Goal: Find specific page/section: Find specific page/section

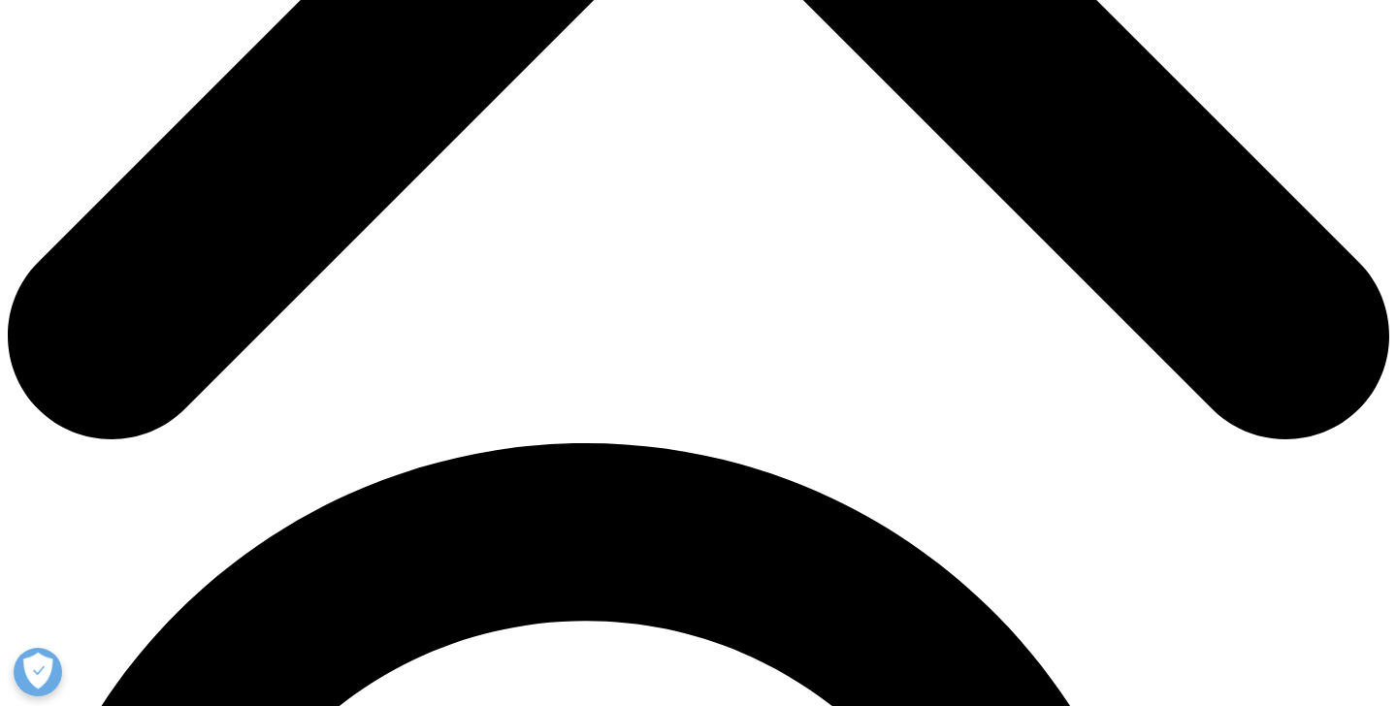
scroll to position [971, 0]
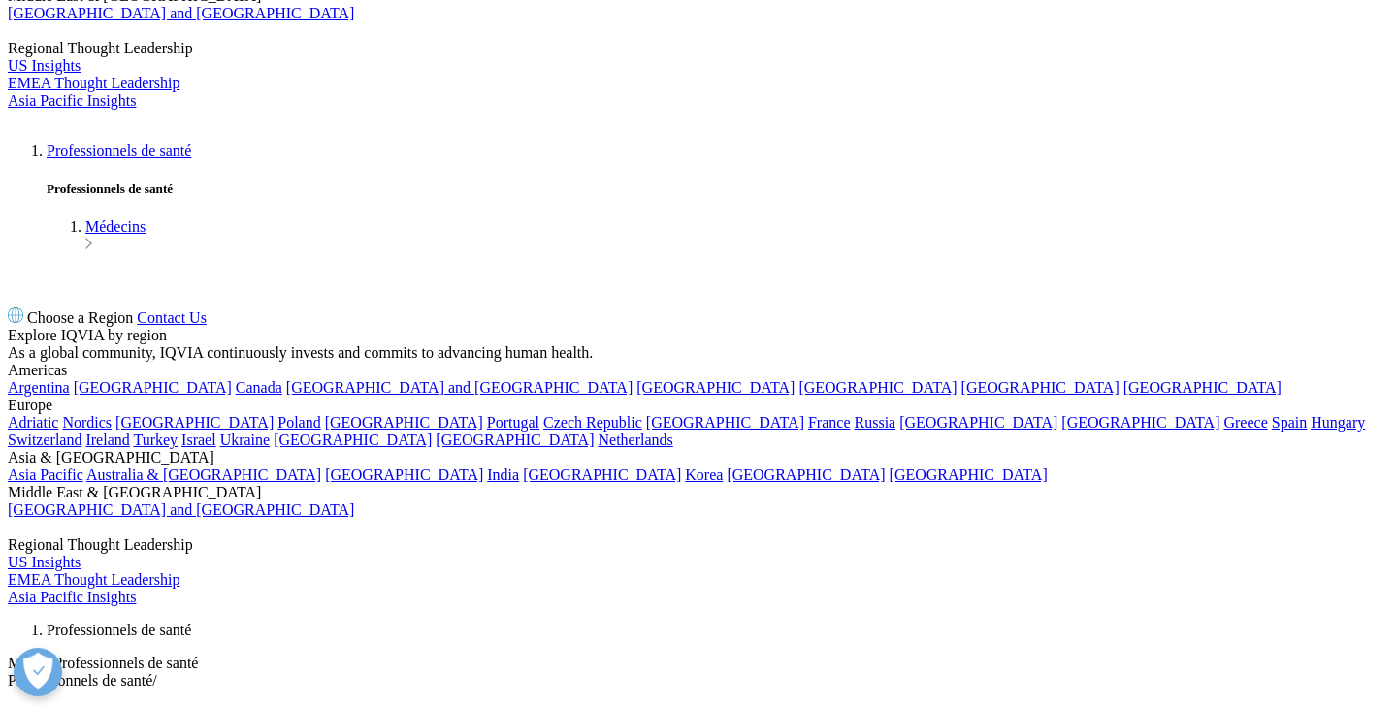
scroll to position [5073, 0]
